Goal: Transaction & Acquisition: Purchase product/service

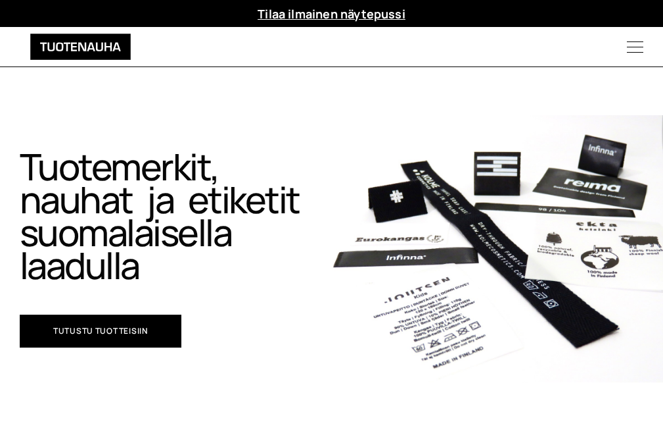
click at [633, 51] on icon "Menu" at bounding box center [636, 47] width 56 height 16
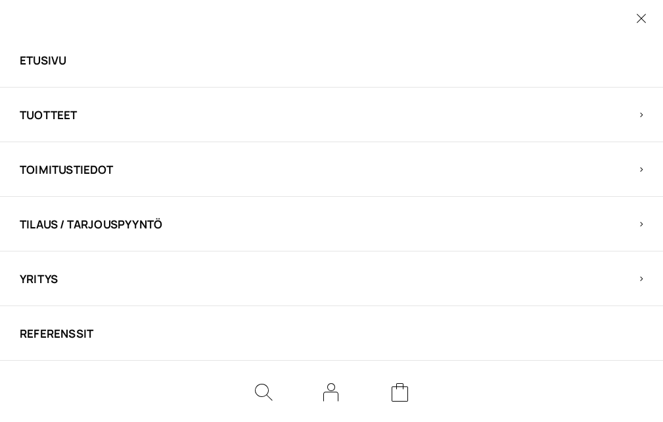
click at [120, 231] on span "Tilaus / Tarjouspyyntö" at bounding box center [320, 223] width 601 height 15
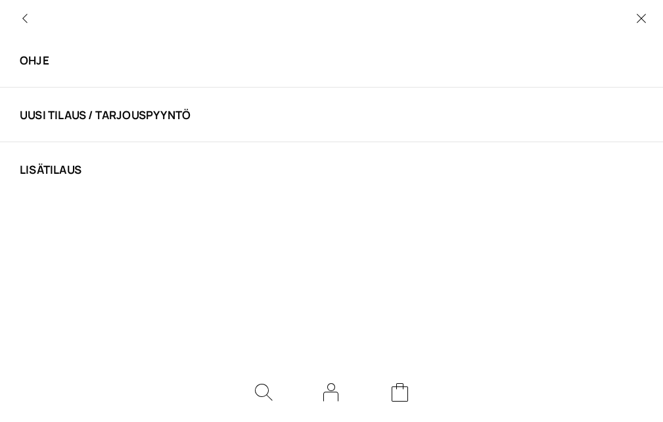
click at [112, 116] on link "Uusi tilaus / tarjouspyyntö" at bounding box center [320, 114] width 601 height 15
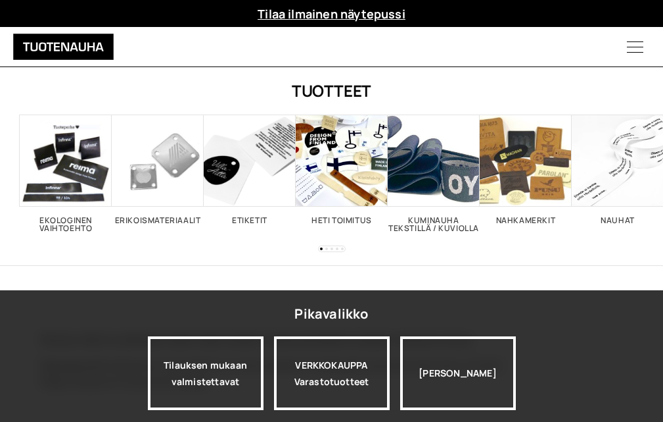
click at [78, 163] on span "Visit product category Ekologinen vaihtoehto" at bounding box center [66, 160] width 92 height 92
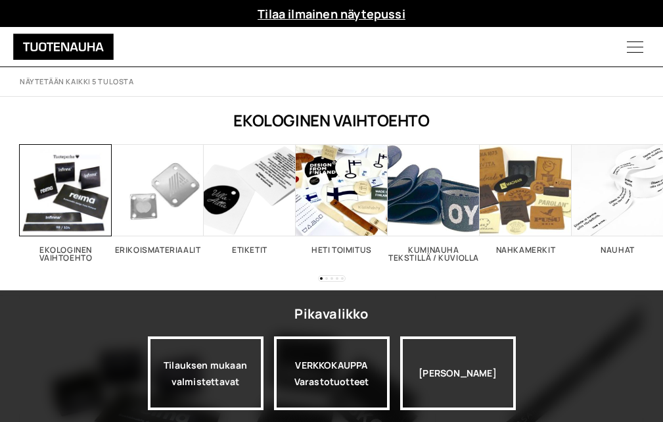
click at [82, 210] on span "Visit product category Ekologinen vaihtoehto" at bounding box center [66, 190] width 92 height 92
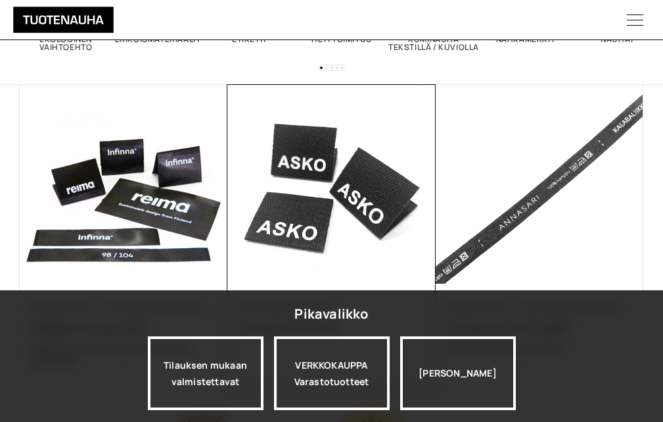
scroll to position [261, 0]
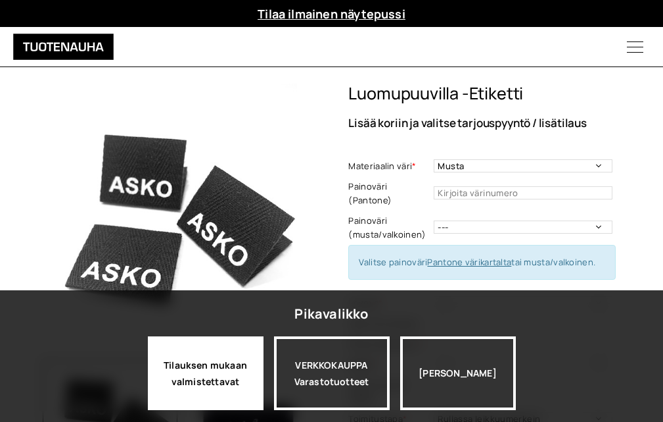
click at [230, 356] on div "Tilauksen mukaan valmistettavat" at bounding box center [206, 373] width 116 height 74
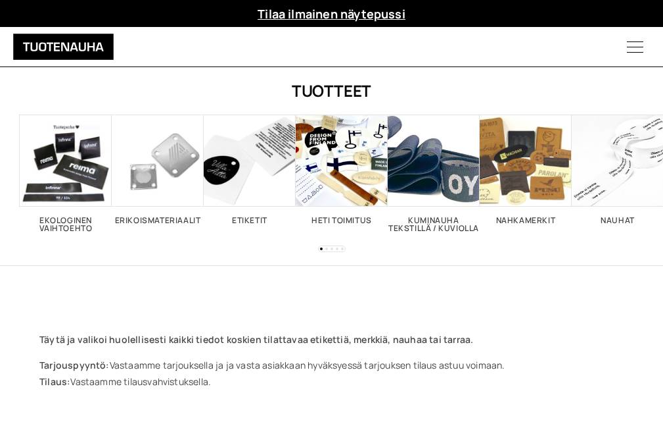
click at [536, 178] on span "Visit product category Nahkamerkit" at bounding box center [526, 160] width 92 height 92
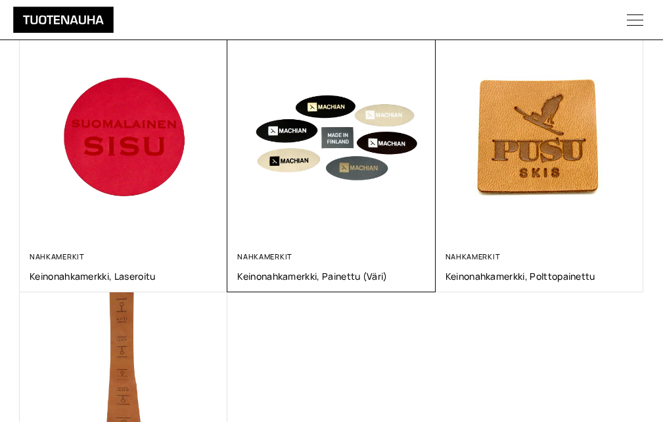
scroll to position [263, 0]
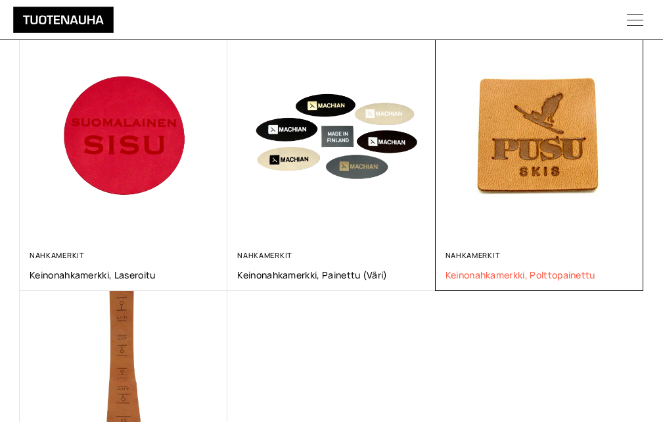
click at [446, 268] on span "Keinonahkamerkki, polttopainettu" at bounding box center [540, 274] width 188 height 12
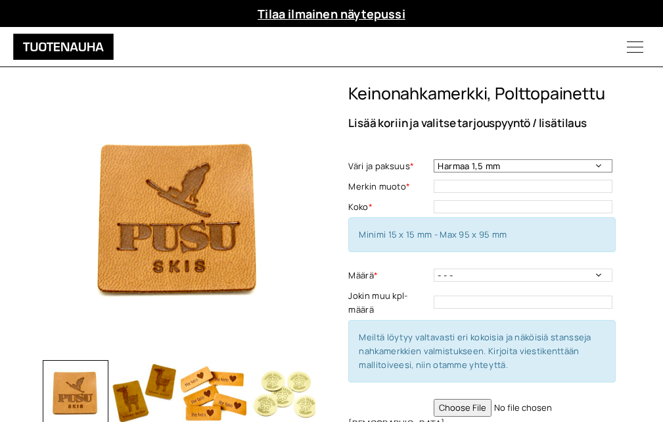
click at [601, 166] on select "Harmaa 1,5 mm Musta 0,6 mm Musta 1,5 mm Keskiruskea 1,5 mm Keskiruskea 0,6 mm V…" at bounding box center [523, 165] width 179 height 13
select select "Keskiruskea 1,5 mm"
click at [434, 159] on select "Harmaa 1,5 mm Musta 0,6 mm Musta 1,5 mm Keskiruskea 1,5 mm Keskiruskea 0,6 mm V…" at bounding box center [523, 165] width 179 height 13
click at [558, 185] on input "text" at bounding box center [523, 186] width 179 height 13
type input "suorakaide"
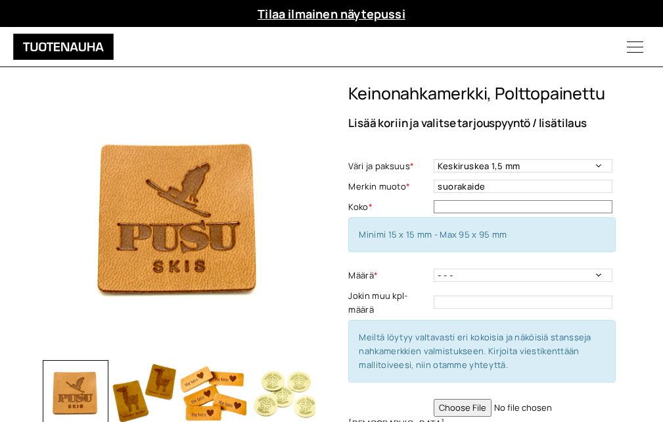
click at [456, 210] on input "text" at bounding box center [523, 206] width 179 height 13
type input "70x45"
click at [602, 272] on select "- - - 50 kpl 100 kpl 200 kpl 300 kpl 400 kpl" at bounding box center [523, 274] width 179 height 13
select select "200 kpl"
click at [434, 268] on select "- - - 50 kpl 100 kpl 200 kpl 300 kpl 400 kpl" at bounding box center [523, 274] width 179 height 13
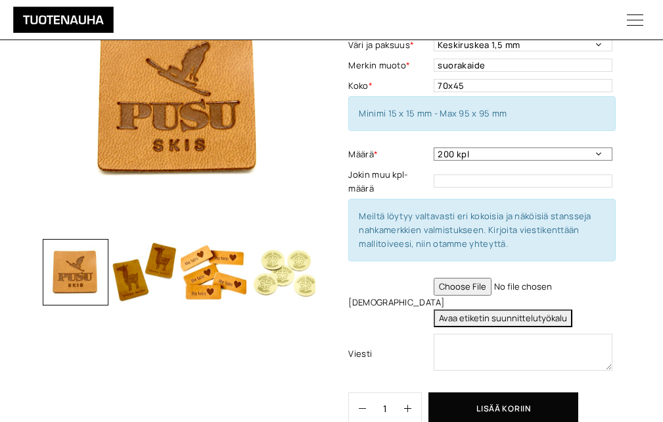
scroll to position [132, 0]
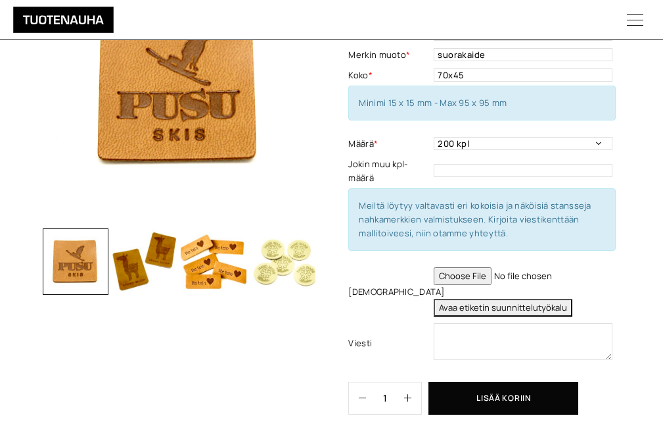
click at [479, 276] on input "file" at bounding box center [523, 276] width 179 height 18
type input "C:\fakepath\Farkkusauma 125x88 pitsiversio 2 kuvaa.pdf"
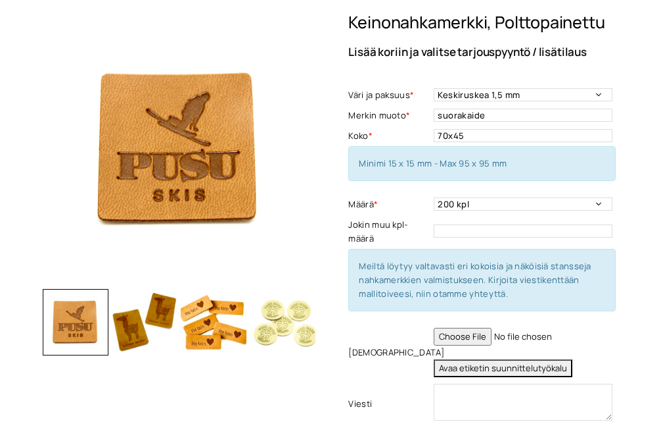
scroll to position [0, 0]
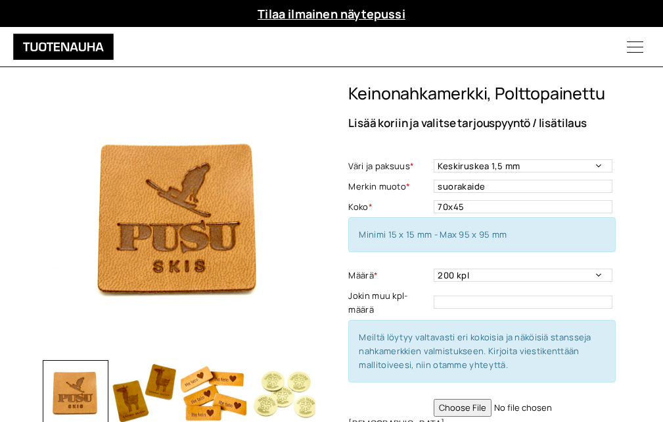
click at [584, 406] on input "file" at bounding box center [523, 407] width 179 height 18
click at [471, 404] on input "file" at bounding box center [523, 407] width 179 height 18
type input "C:\fakepath\Farkkusauma 125x88 pitsiversio 2 kuvaa.pdf"
click at [636, 46] on icon "Menu" at bounding box center [636, 47] width 56 height 16
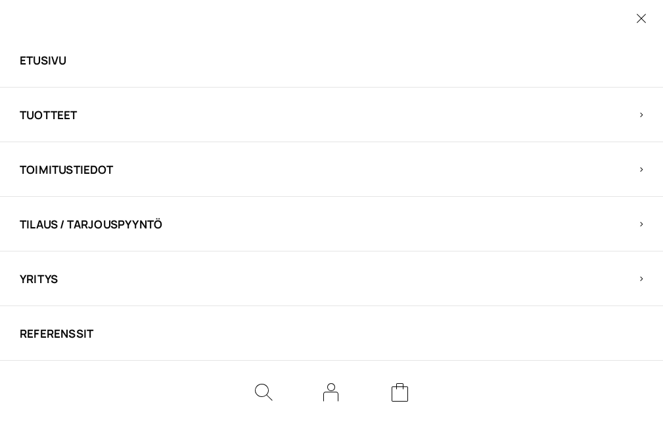
click at [39, 222] on span "Tilaus / Tarjouspyyntö" at bounding box center [320, 223] width 601 height 15
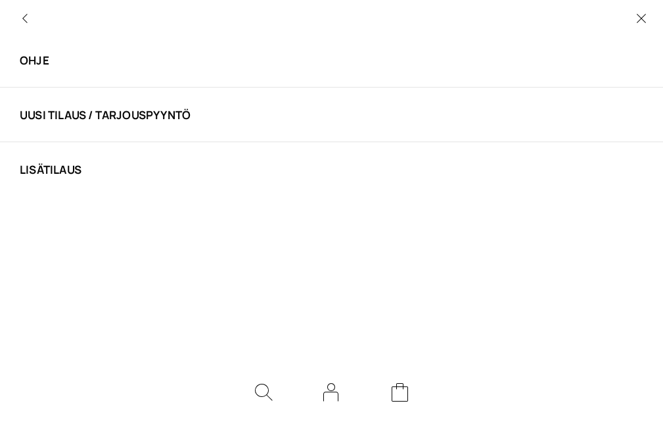
click at [139, 114] on link "Uusi tilaus / tarjouspyyntö" at bounding box center [320, 114] width 601 height 15
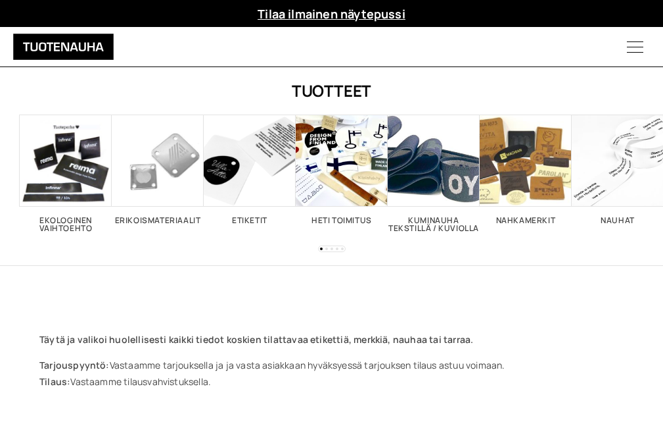
click at [84, 178] on span "Visit product category Ekologinen vaihtoehto" at bounding box center [66, 160] width 92 height 92
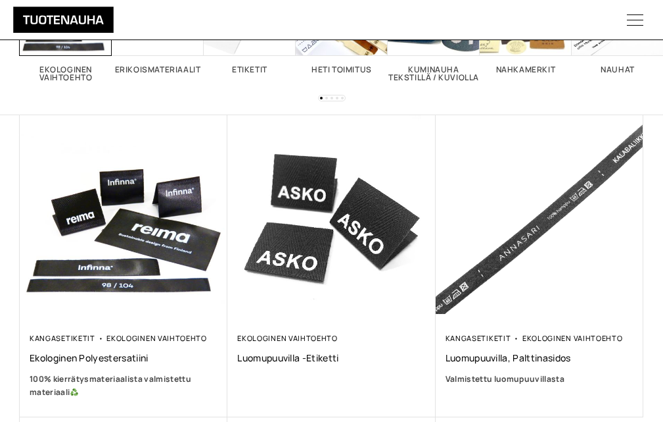
scroll to position [197, 0]
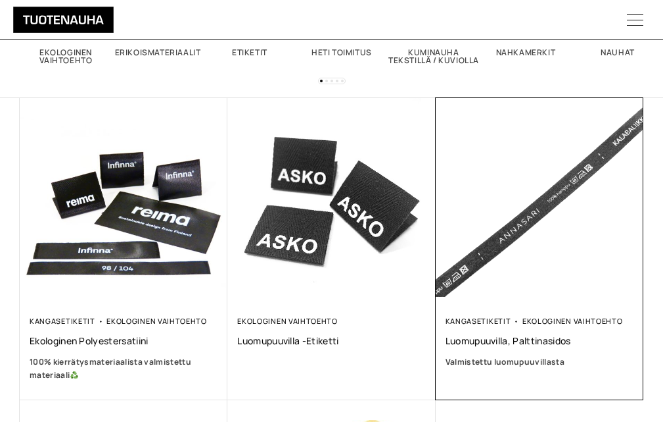
click at [436, 223] on img at bounding box center [540, 202] width 208 height 208
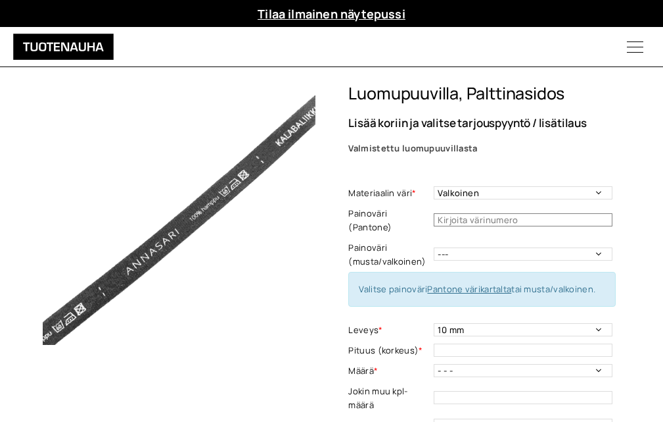
click at [526, 218] on input "text" at bounding box center [523, 219] width 179 height 13
click at [448, 291] on link "Pantone värikartalta" at bounding box center [469, 289] width 84 height 12
click at [501, 218] on input "text" at bounding box center [523, 219] width 179 height 13
type input "Blue 072"
click at [596, 193] on select "Valkoinen Luonnonvalkoinen Musta" at bounding box center [523, 192] width 179 height 13
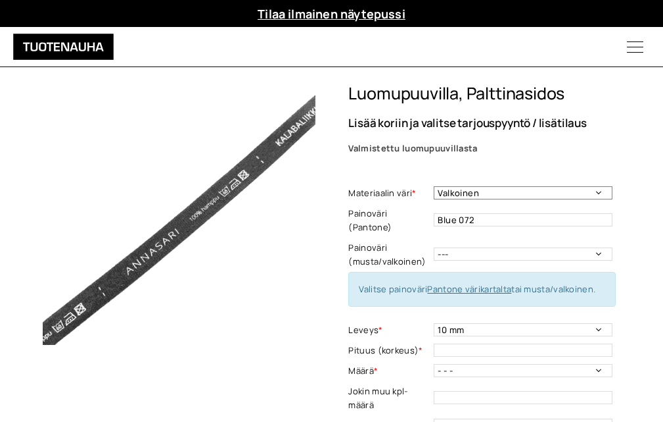
select select "Luonnonvalkoinen"
click at [434, 186] on select "Valkoinen Luonnonvalkoinen Musta" at bounding box center [523, 192] width 179 height 13
click at [600, 252] on select "--- Musta Valkoinen" at bounding box center [523, 253] width 179 height 13
click at [639, 228] on div "Luomupuuvilla, palttinasidos Lisää koriin ja valitse tarjouspyyntö / lisätilaus…" at bounding box center [496, 357] width 295 height 547
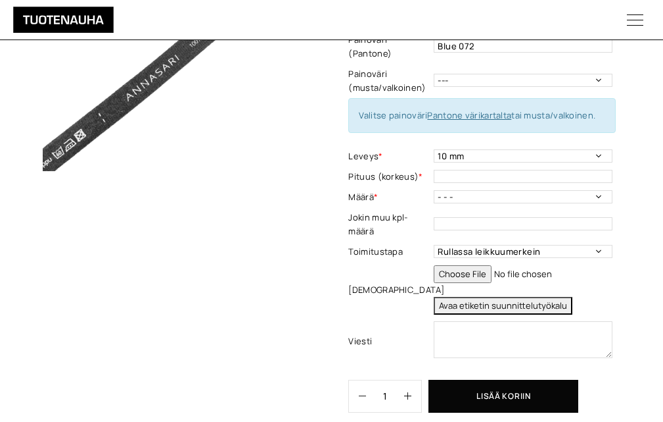
scroll to position [197, 0]
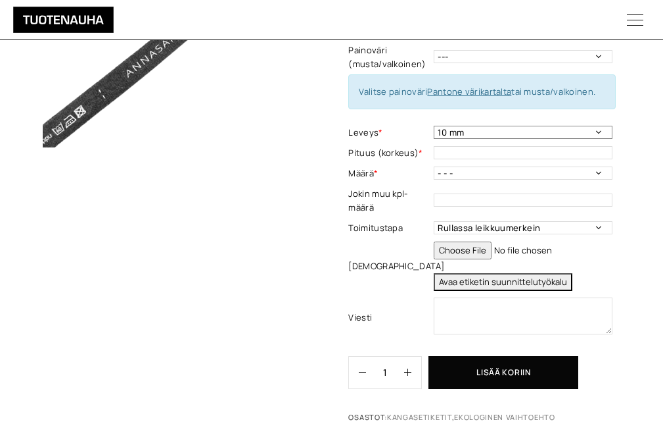
click at [598, 133] on select "10 mm" at bounding box center [523, 132] width 179 height 13
click at [599, 131] on select "10 mm" at bounding box center [523, 132] width 179 height 13
click at [464, 134] on select "10 mm" at bounding box center [523, 132] width 179 height 13
click at [434, 126] on select "10 mm" at bounding box center [523, 132] width 179 height 13
click at [572, 149] on input "text" at bounding box center [523, 152] width 179 height 13
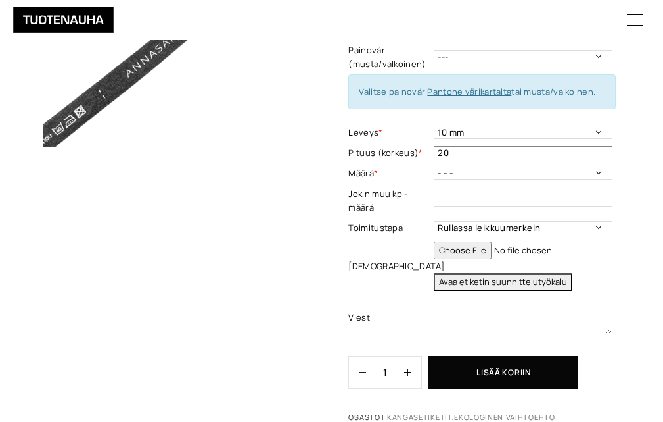
type input "20"
click at [461, 171] on select "- - - 250 kpl 500 kpl 1000 kpl 1500 kpl 2000 kpl 2500 kpl 3000 kpl 3500 kpl 400…" at bounding box center [523, 172] width 179 height 13
click at [559, 130] on select "10 mm" at bounding box center [523, 132] width 179 height 13
click at [452, 170] on select "- - - 250 kpl 500 kpl 1000 kpl 1500 kpl 2000 kpl 2500 kpl 3000 kpl 3500 kpl 400…" at bounding box center [523, 172] width 179 height 13
select select "250 kpl"
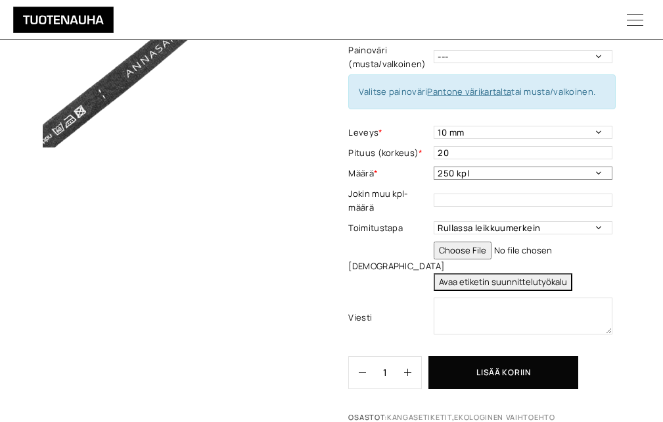
click at [434, 166] on select "- - - 250 kpl 500 kpl 1000 kpl 1500 kpl 2000 kpl 2500 kpl 3000 kpl 3500 kpl 400…" at bounding box center [523, 172] width 179 height 13
click at [477, 247] on input "file" at bounding box center [523, 250] width 179 height 18
type input "C:\fakepath\Farkkusauma 125x88 pitsiversio.pdf"
click at [557, 251] on input "file" at bounding box center [523, 250] width 179 height 18
click at [479, 316] on textarea at bounding box center [523, 315] width 179 height 37
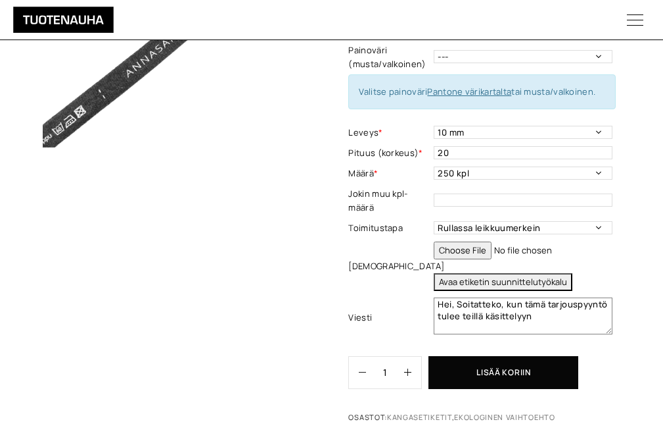
type textarea "Hei, Soitatteko, kun tämä tarjouspyyntö tulee teillä käsittelyyn"
click at [504, 367] on button "Lisää koriin" at bounding box center [504, 372] width 150 height 33
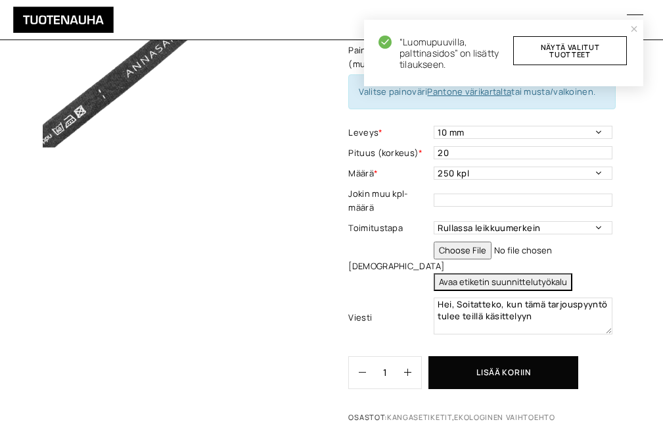
click at [576, 51] on link "Näytä valitut tuotteet" at bounding box center [571, 50] width 114 height 29
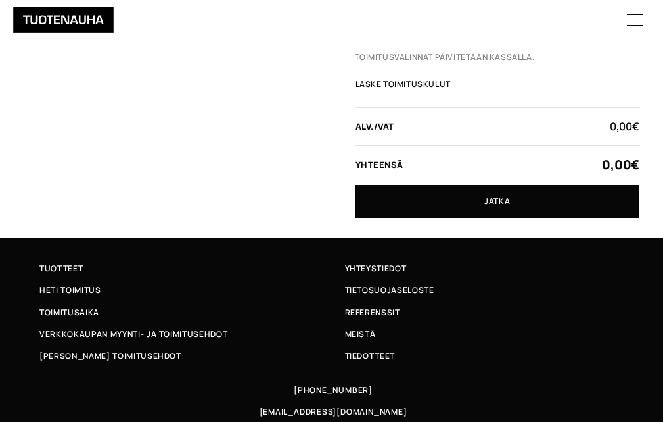
scroll to position [329, 0]
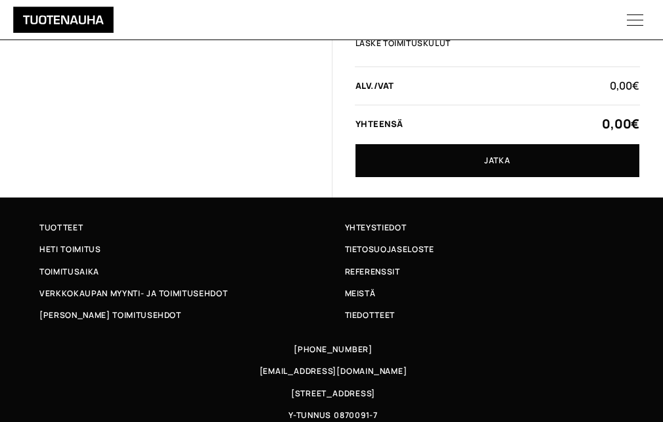
click at [474, 177] on link "Jatka" at bounding box center [498, 160] width 285 height 33
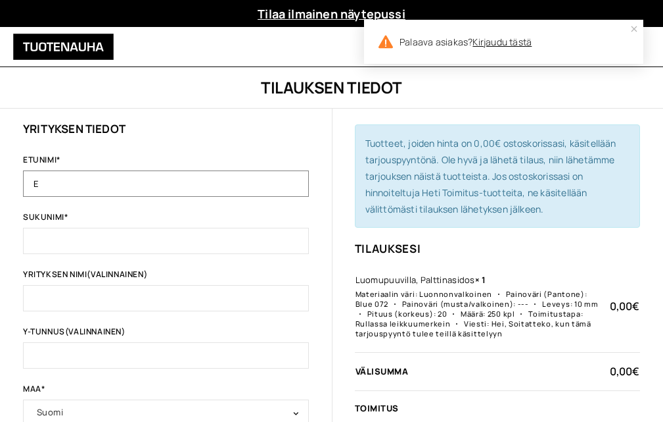
type input "Eila"
type input "Räihä"
type input "Ompelimo Farkkusauma"
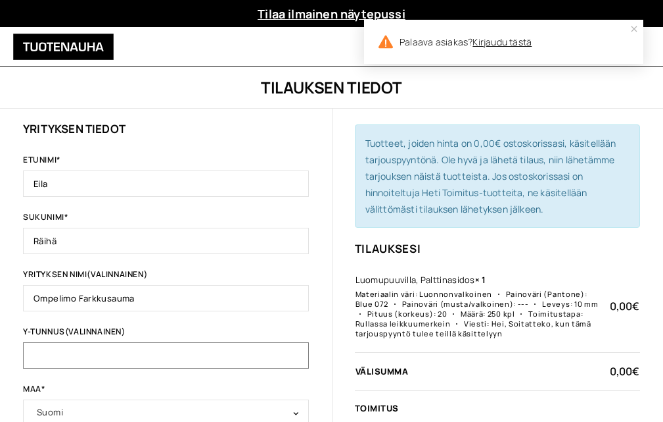
type input "Ompelimo Farkkusauma"
type input "Vapaaherrantie 2"
type input "JKL"
type input "40100"
type input "[PHONE_NUMBER]"
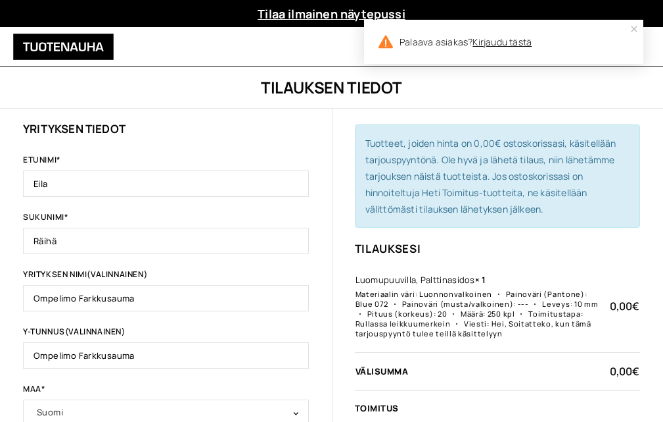
type input "[EMAIL_ADDRESS][DOMAIN_NAME]"
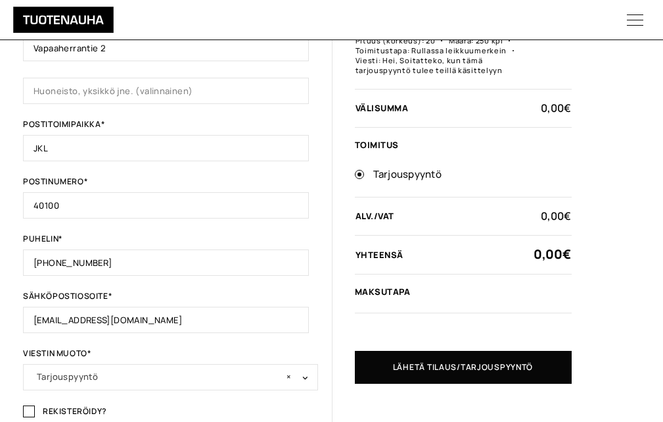
scroll to position [460, 0]
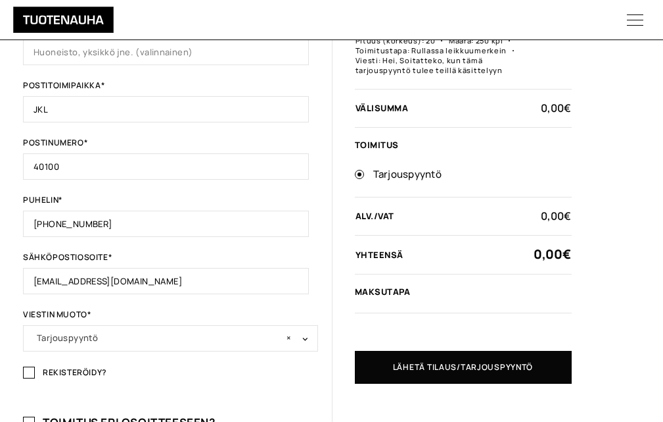
click at [35, 366] on input "Rekisteröidy?" at bounding box center [29, 372] width 12 height 12
checkbox input "true"
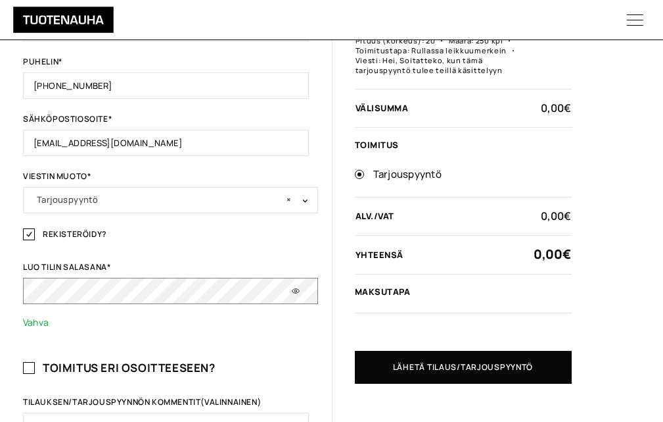
scroll to position [658, 0]
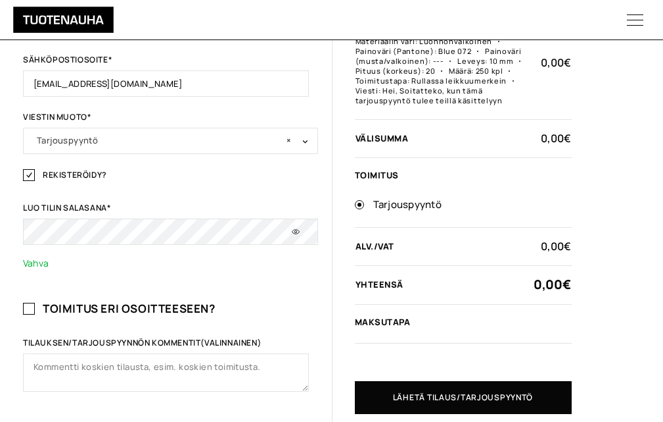
click at [520, 381] on button "Lähetä tilaus/tarjouspyyntö" at bounding box center [463, 397] width 217 height 33
